Goal: Check status: Check status

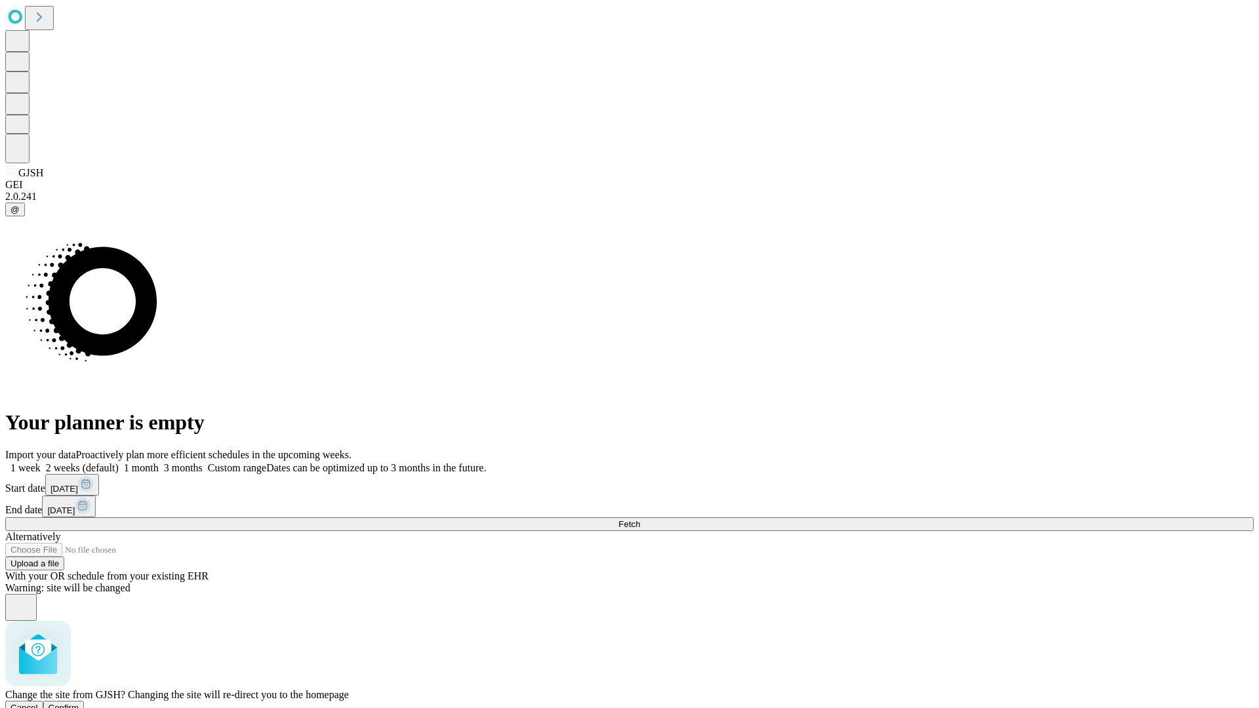
click at [79, 703] on span "Confirm" at bounding box center [64, 708] width 31 height 10
click at [159, 462] on label "1 month" at bounding box center [139, 467] width 40 height 11
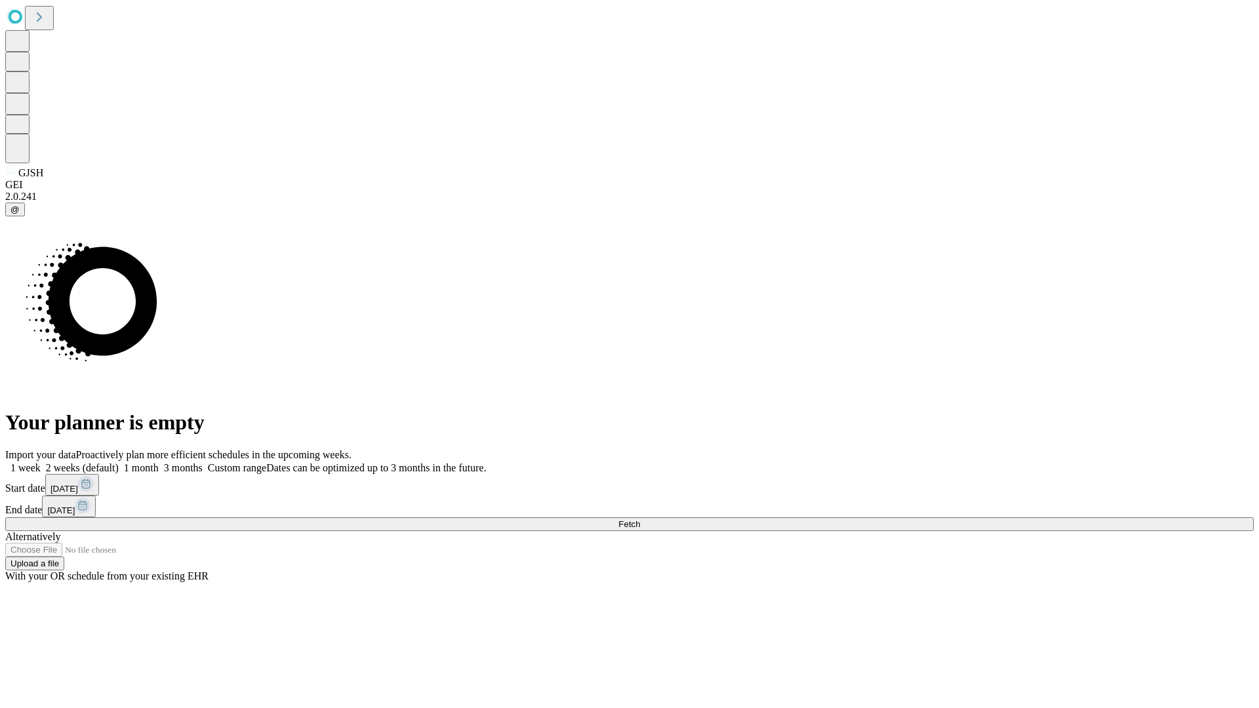
click at [640, 519] on span "Fetch" at bounding box center [629, 524] width 22 height 10
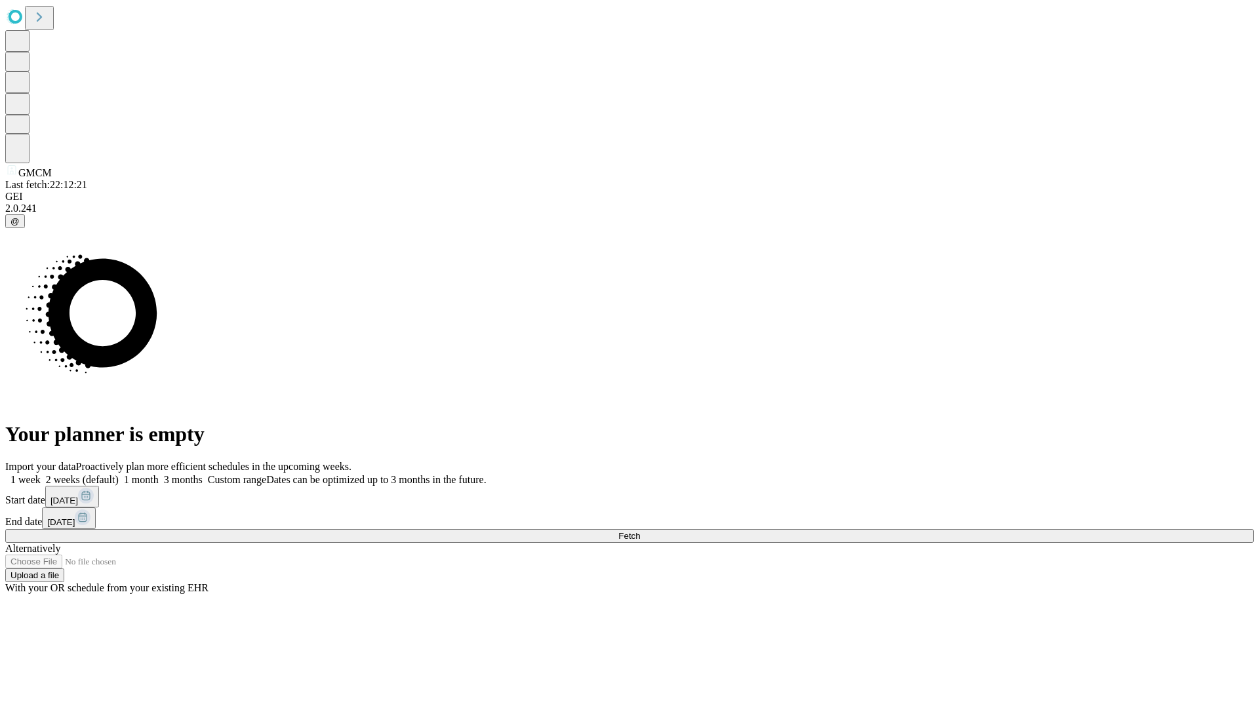
click at [159, 474] on label "1 month" at bounding box center [139, 479] width 40 height 11
click at [640, 531] on span "Fetch" at bounding box center [629, 536] width 22 height 10
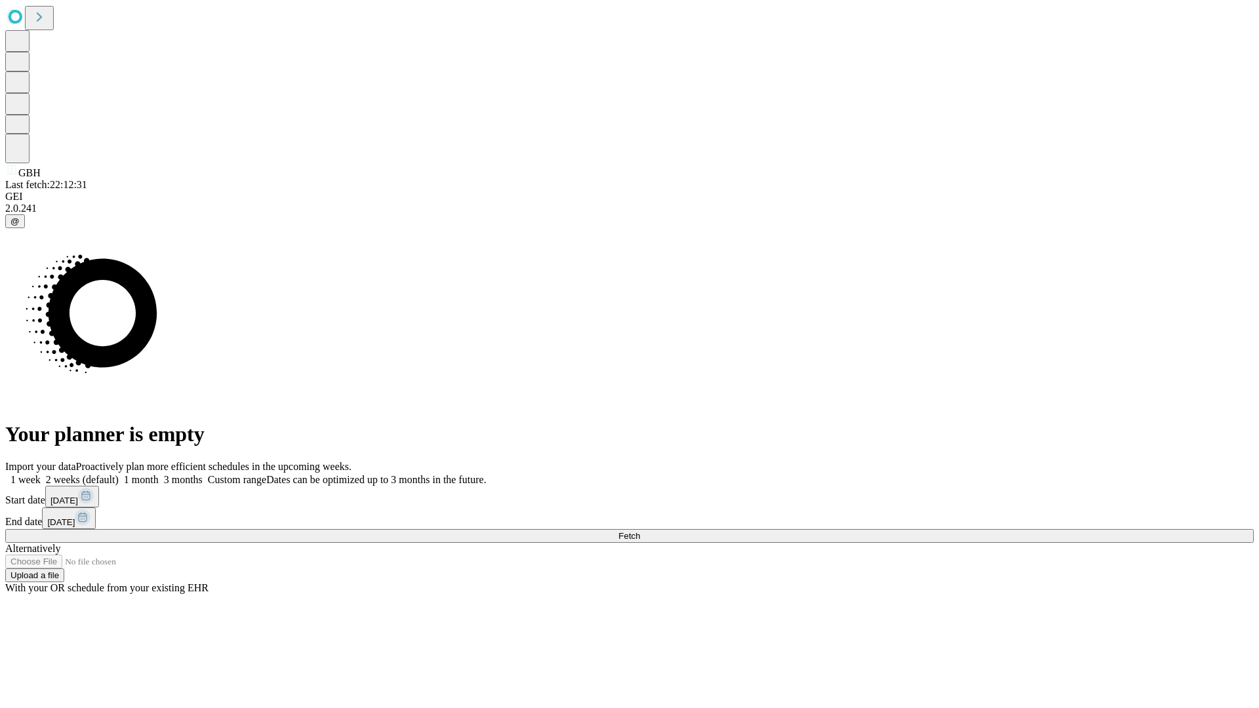
click at [159, 474] on label "1 month" at bounding box center [139, 479] width 40 height 11
click at [640, 531] on span "Fetch" at bounding box center [629, 536] width 22 height 10
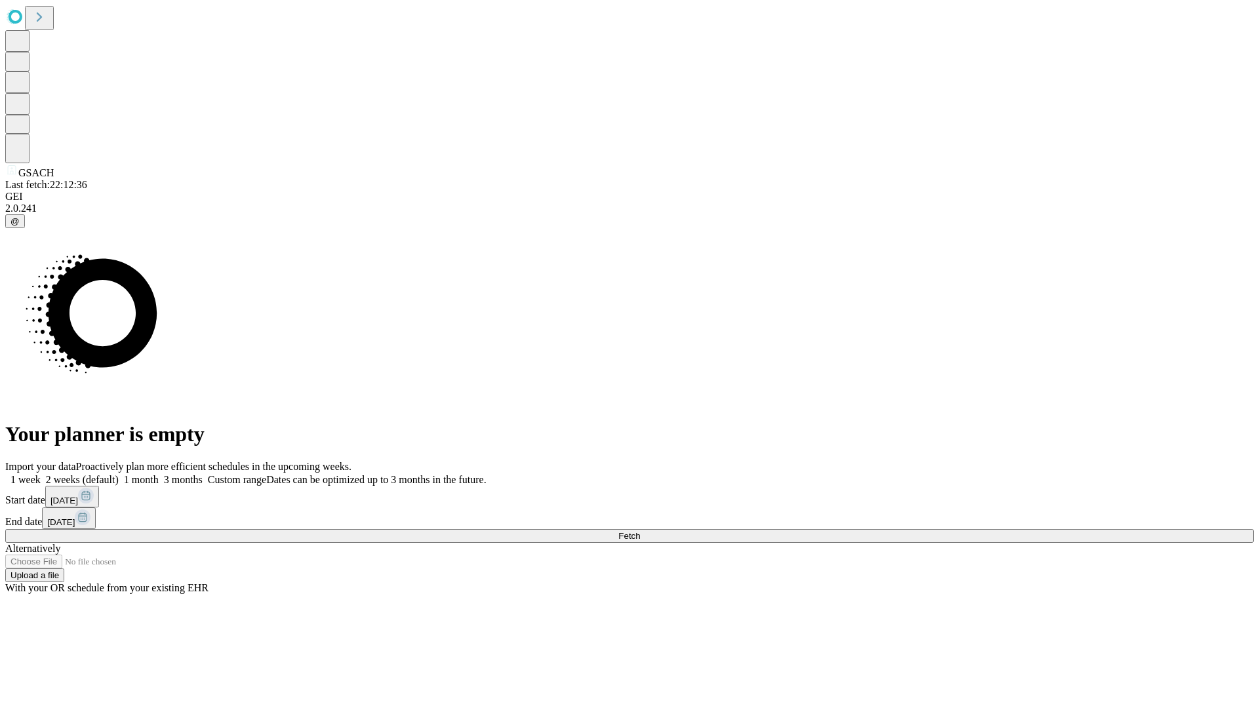
click at [159, 474] on label "1 month" at bounding box center [139, 479] width 40 height 11
click at [640, 531] on span "Fetch" at bounding box center [629, 536] width 22 height 10
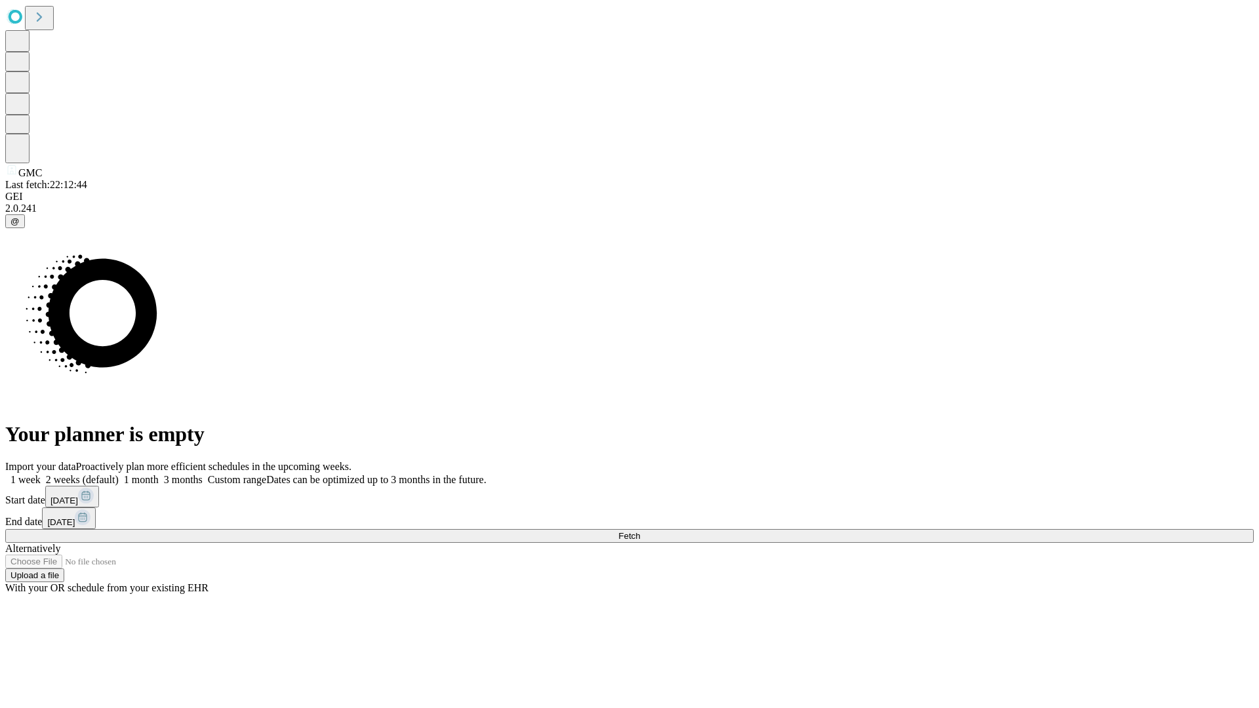
click at [159, 474] on label "1 month" at bounding box center [139, 479] width 40 height 11
click at [640, 531] on span "Fetch" at bounding box center [629, 536] width 22 height 10
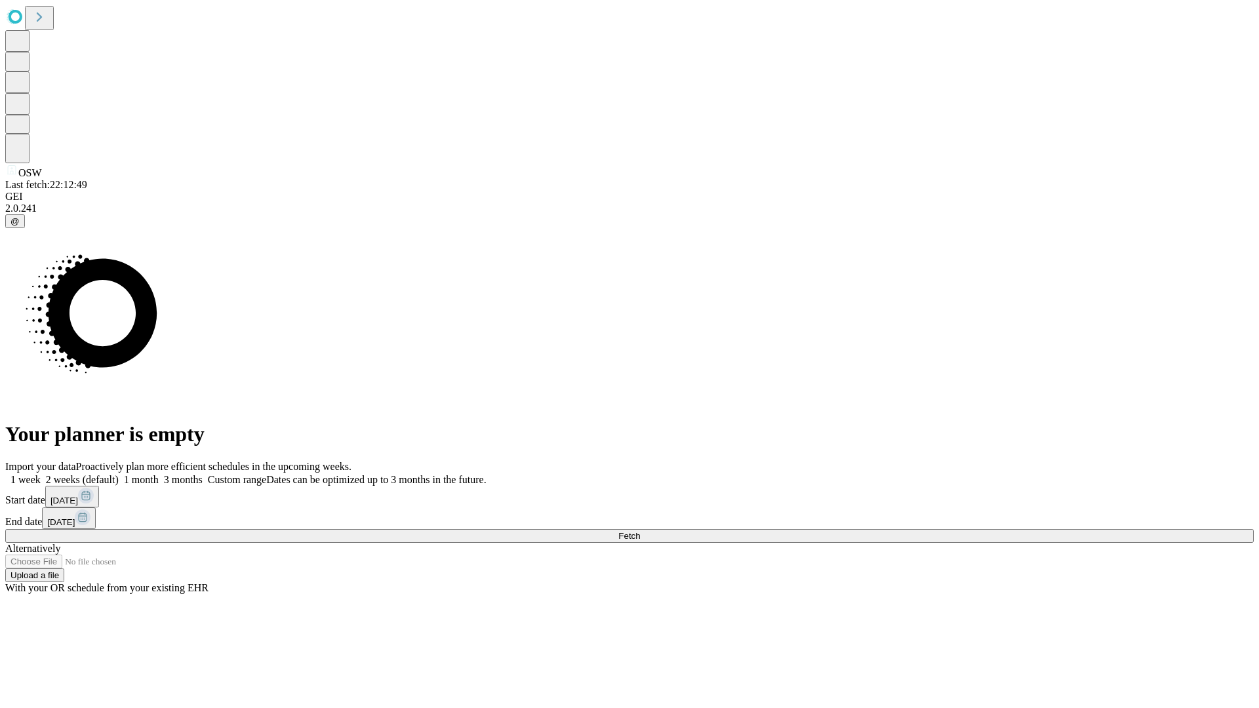
click at [159, 474] on label "1 month" at bounding box center [139, 479] width 40 height 11
click at [640, 531] on span "Fetch" at bounding box center [629, 536] width 22 height 10
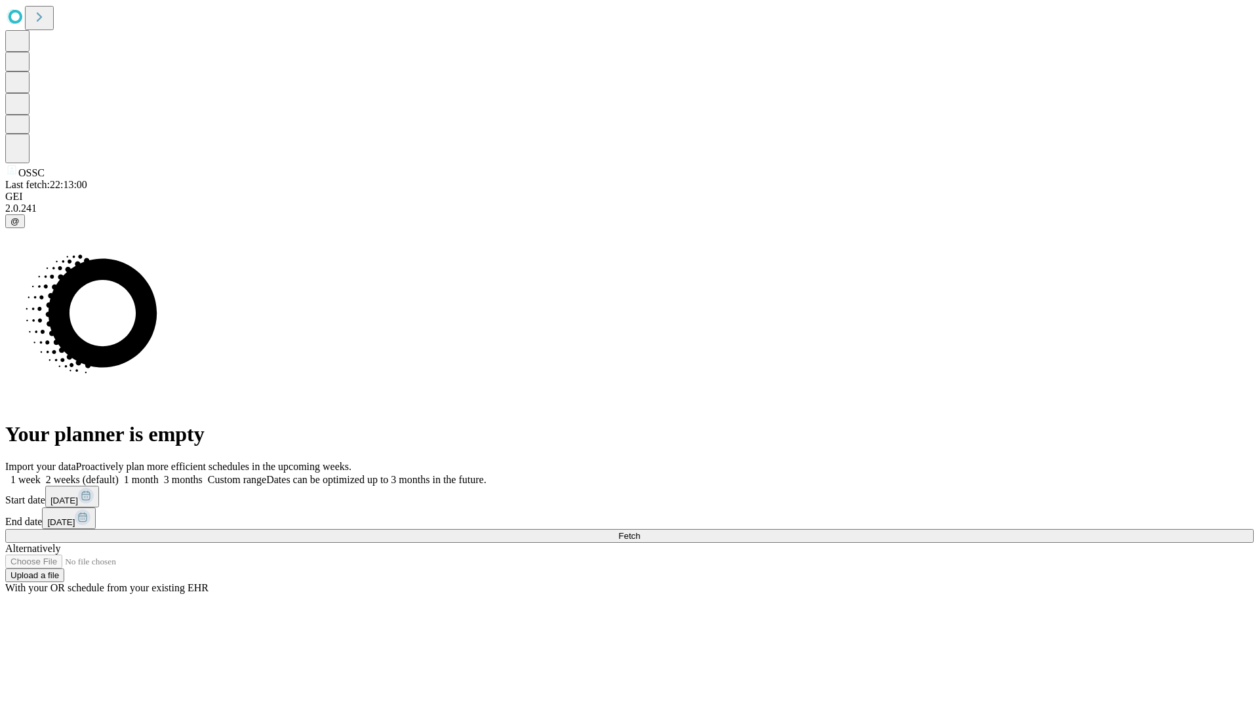
click at [159, 474] on label "1 month" at bounding box center [139, 479] width 40 height 11
click at [640, 531] on span "Fetch" at bounding box center [629, 536] width 22 height 10
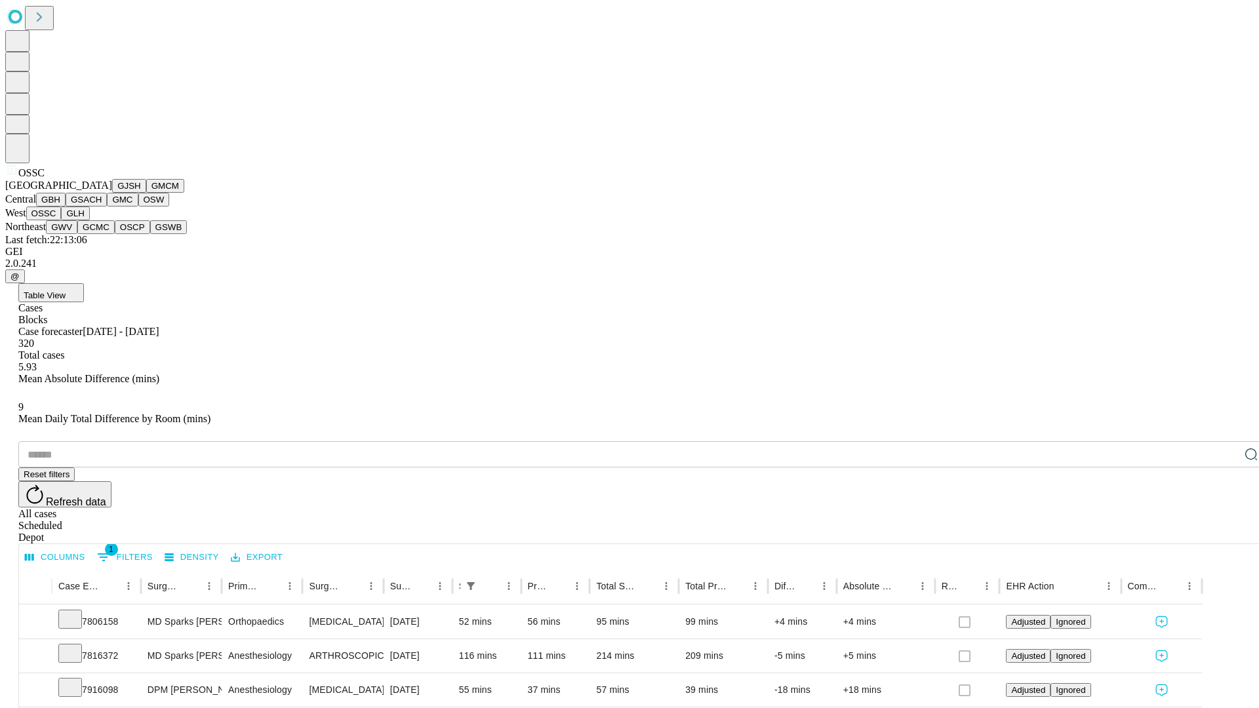
click at [89, 220] on button "GLH" at bounding box center [75, 213] width 28 height 14
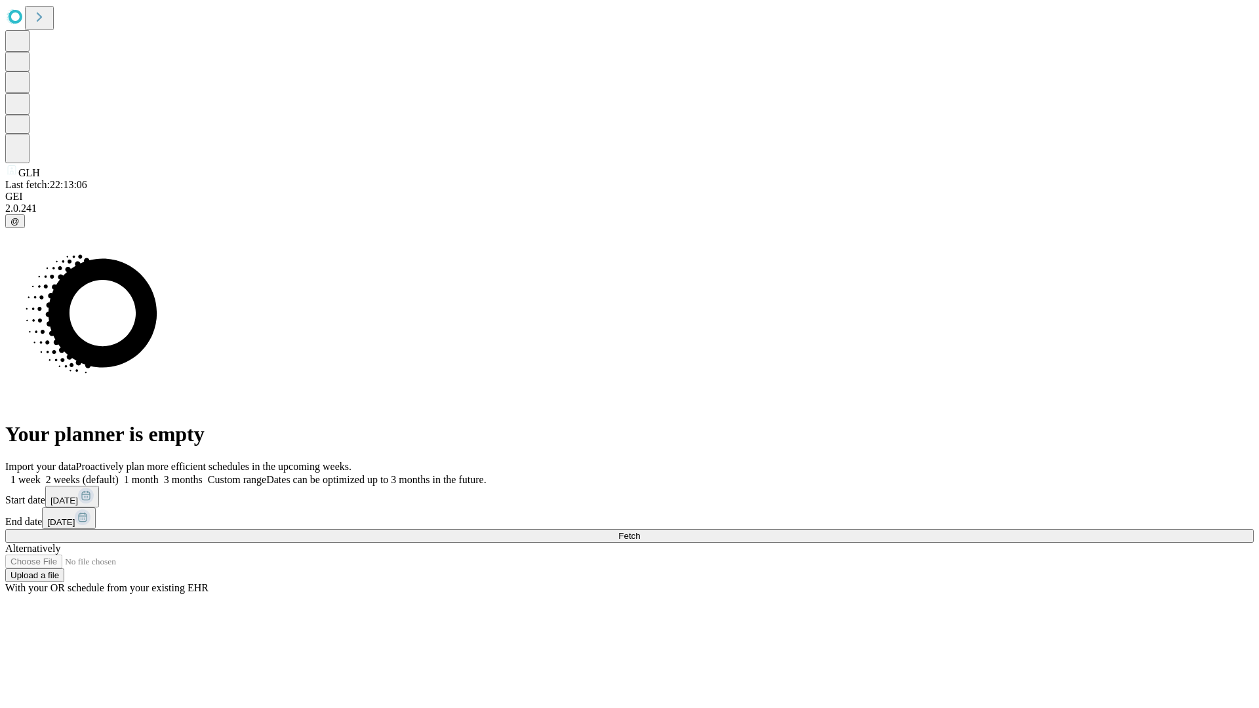
click at [159, 474] on label "1 month" at bounding box center [139, 479] width 40 height 11
click at [640, 531] on span "Fetch" at bounding box center [629, 536] width 22 height 10
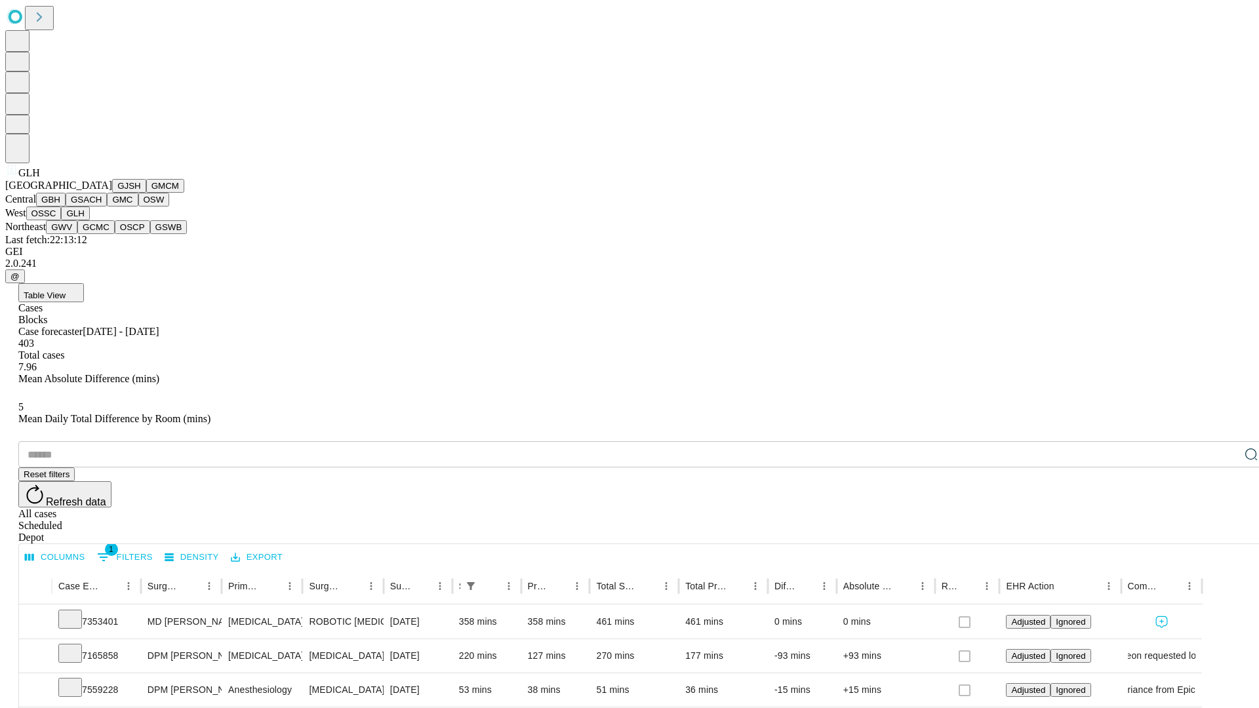
click at [77, 234] on button "GWV" at bounding box center [61, 227] width 31 height 14
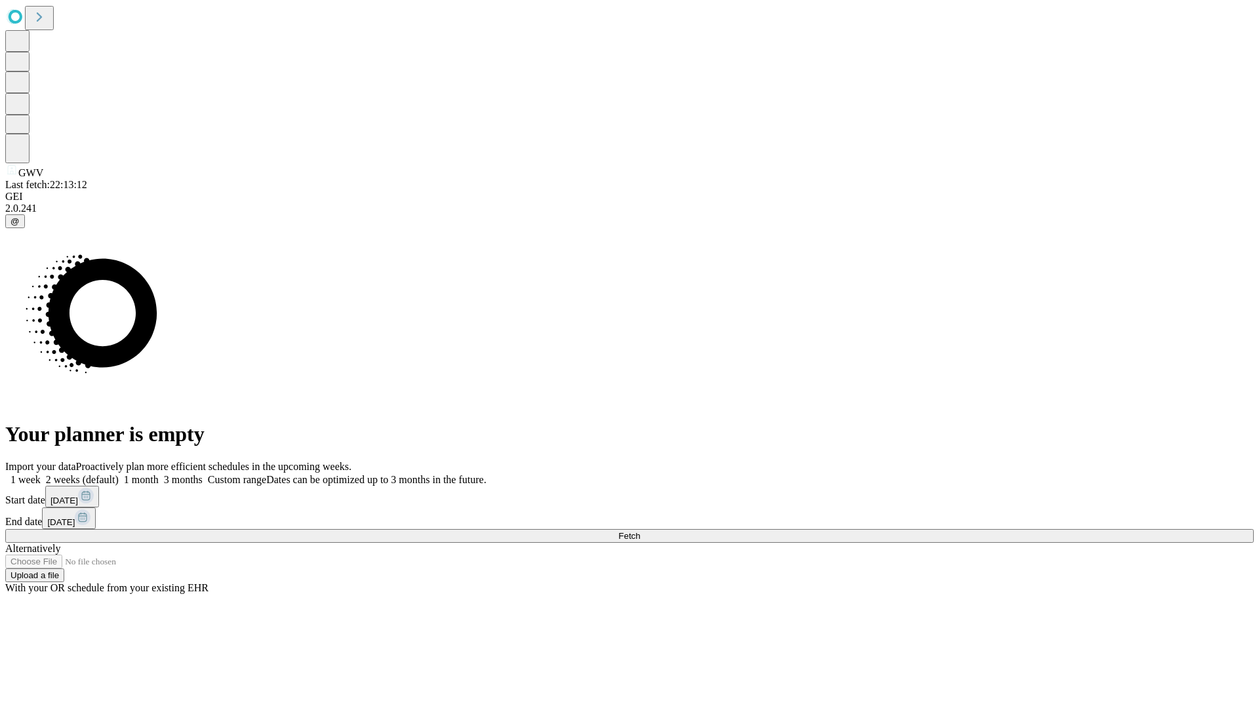
click at [159, 474] on label "1 month" at bounding box center [139, 479] width 40 height 11
click at [640, 531] on span "Fetch" at bounding box center [629, 536] width 22 height 10
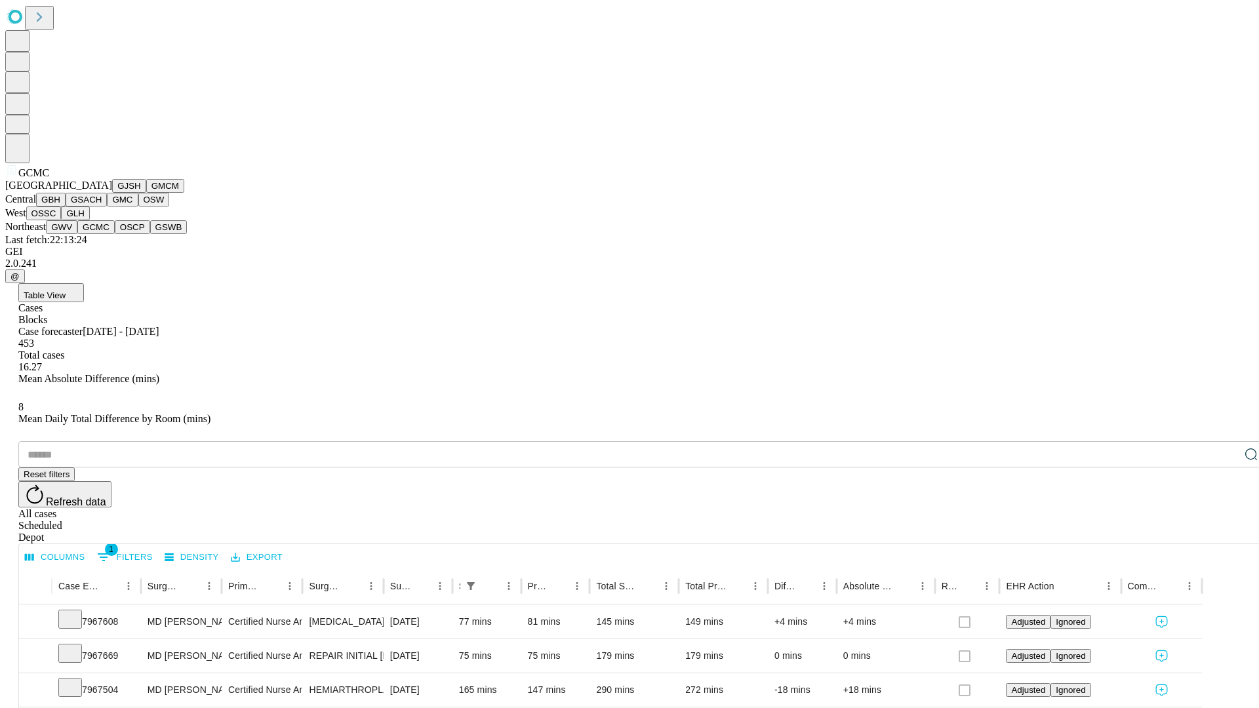
click at [115, 234] on button "OSCP" at bounding box center [132, 227] width 35 height 14
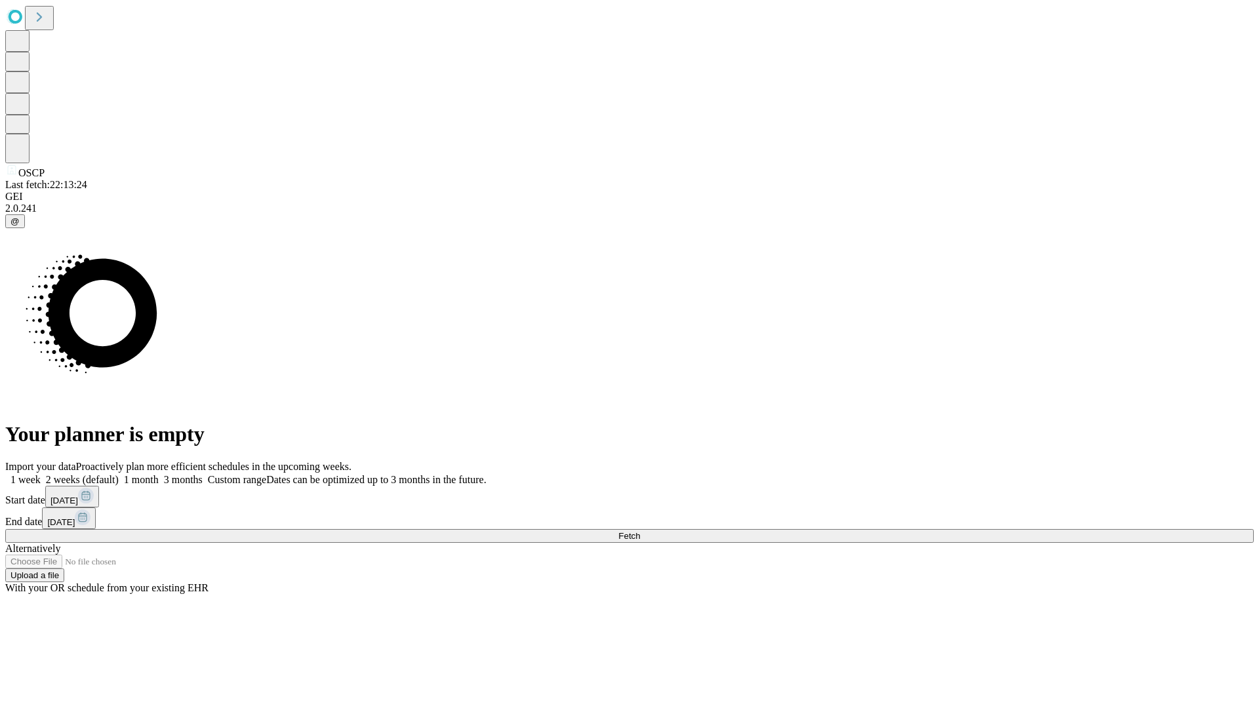
click at [159, 474] on label "1 month" at bounding box center [139, 479] width 40 height 11
click at [640, 531] on span "Fetch" at bounding box center [629, 536] width 22 height 10
